Goal: Find specific page/section

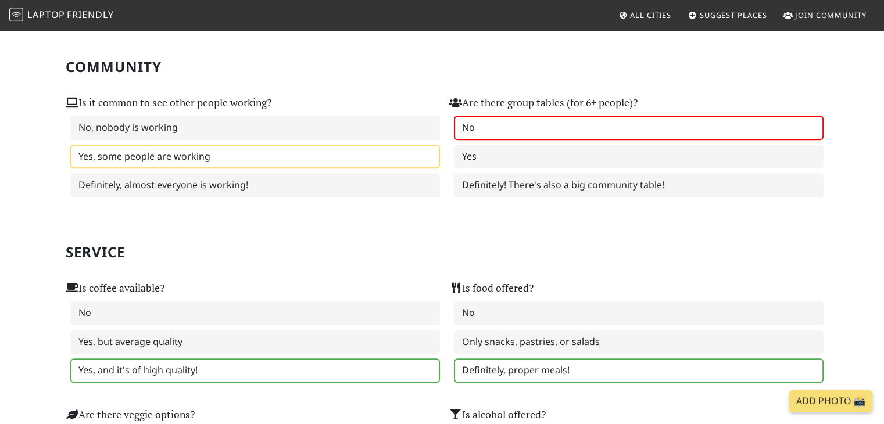
scroll to position [523, 0]
click at [653, 15] on span "All Cities" at bounding box center [650, 15] width 41 height 10
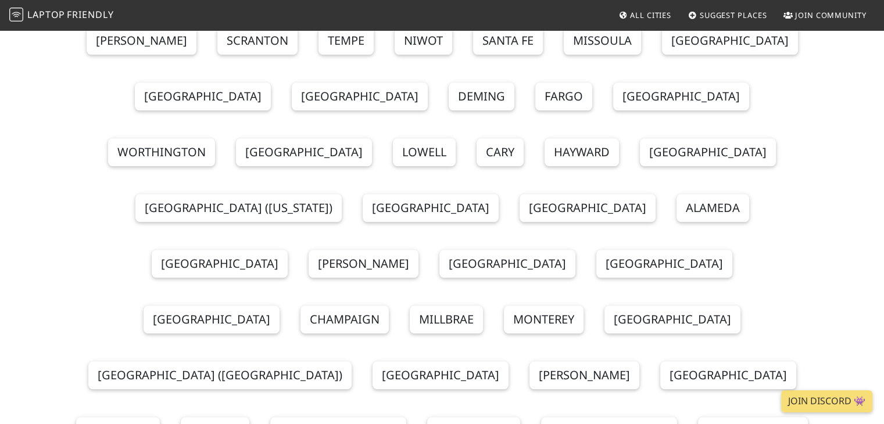
scroll to position [930, 0]
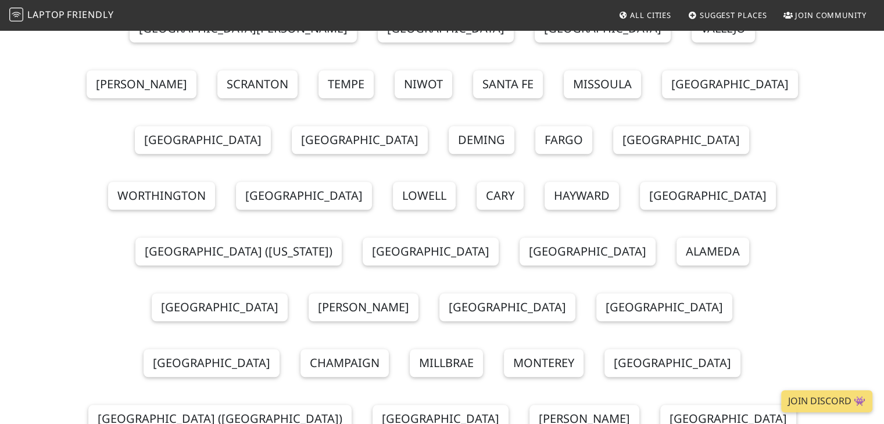
scroll to position [872, 0]
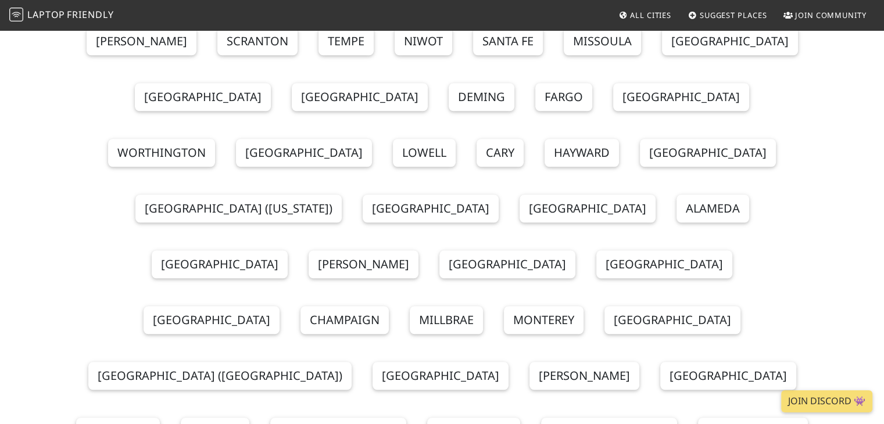
scroll to position [930, 0]
